Goal: Information Seeking & Learning: Learn about a topic

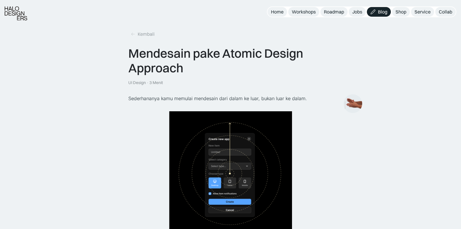
scroll to position [995, 0]
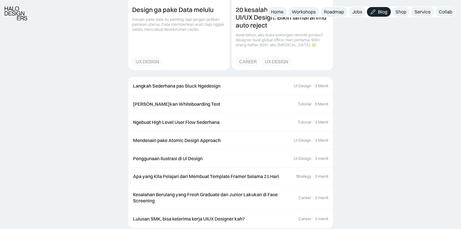
scroll to position [1258, 0]
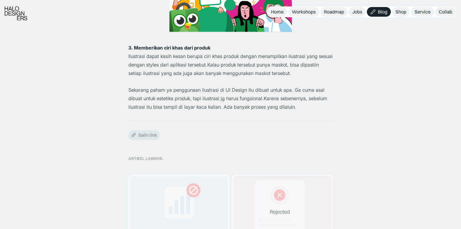
scroll to position [702, 0]
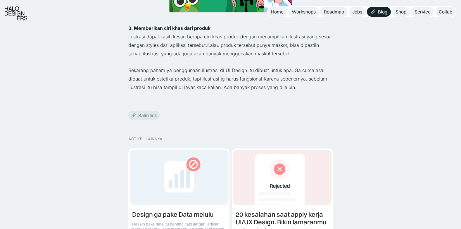
scroll to position [731, 0]
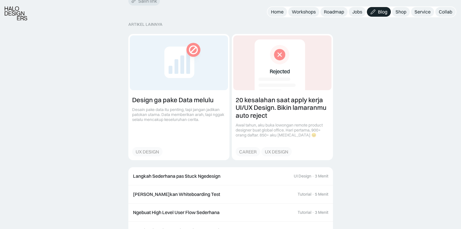
scroll to position [848, 0]
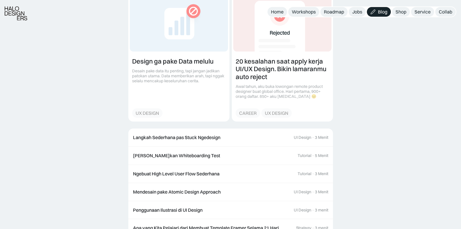
scroll to position [907, 0]
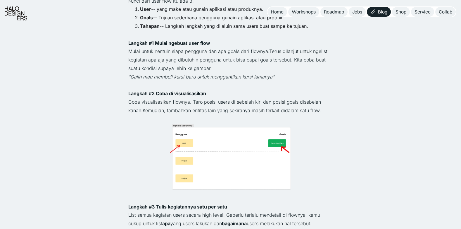
scroll to position [176, 0]
